Goal: Navigation & Orientation: Find specific page/section

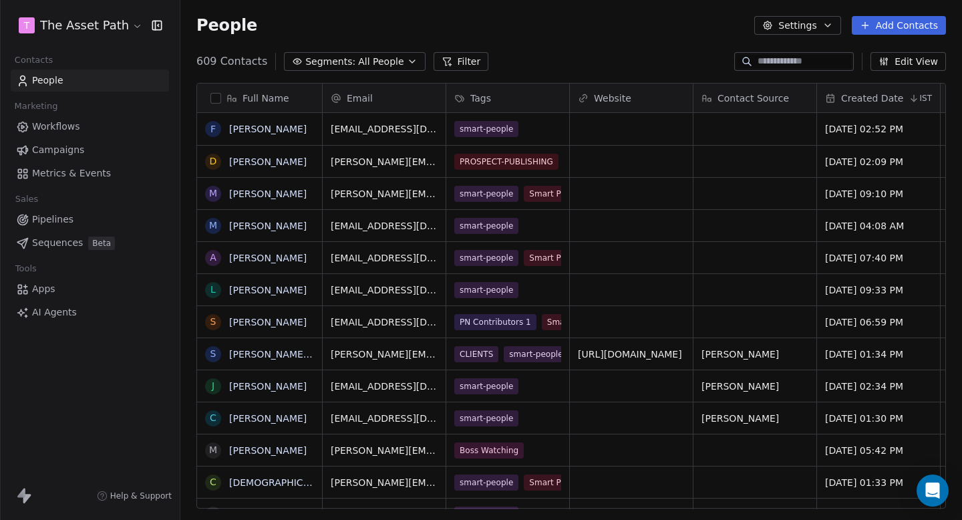
scroll to position [458, 781]
click at [87, 25] on html "T The Asset Path Contacts People Marketing Workflows Campaigns Metrics & Events…" at bounding box center [481, 260] width 962 height 520
